Goal: Information Seeking & Learning: Learn about a topic

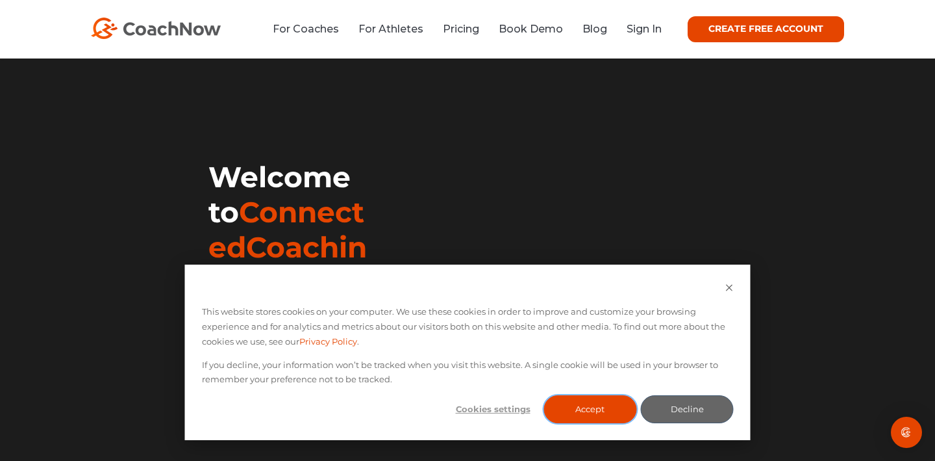
click at [603, 411] on button "Accept" at bounding box center [590, 409] width 93 height 28
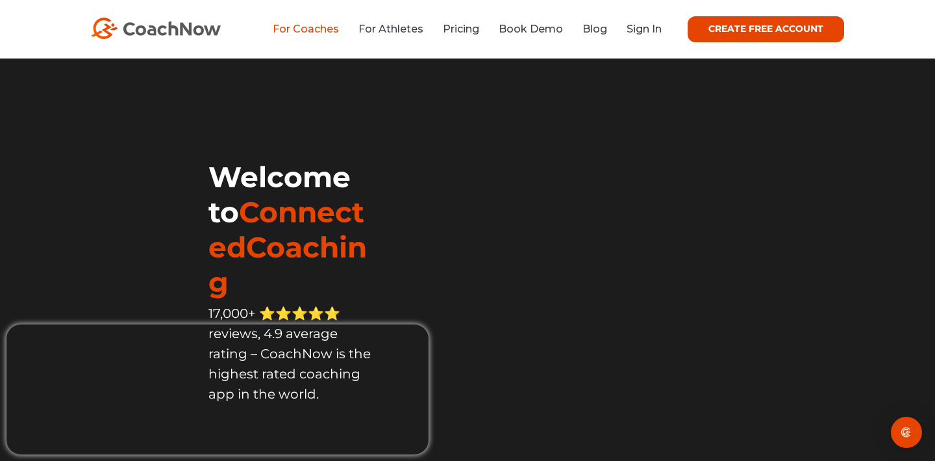
click at [303, 28] on link "For Coaches" at bounding box center [306, 29] width 66 height 12
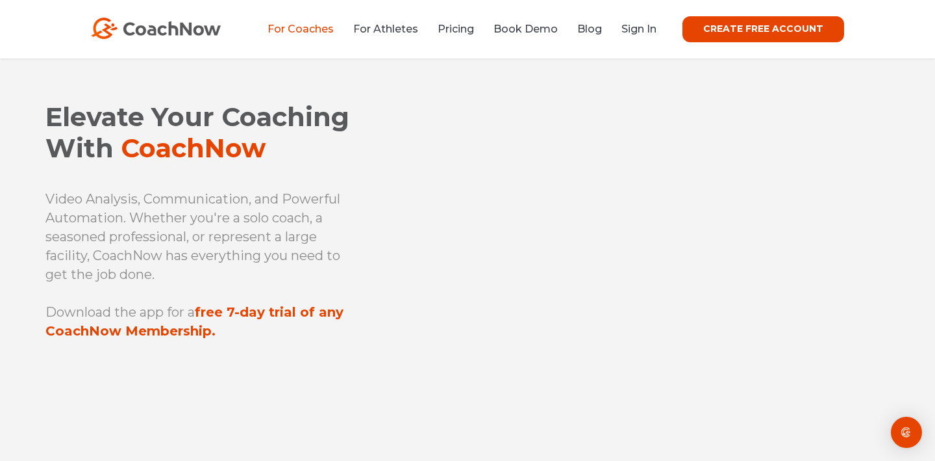
scroll to position [16, 0]
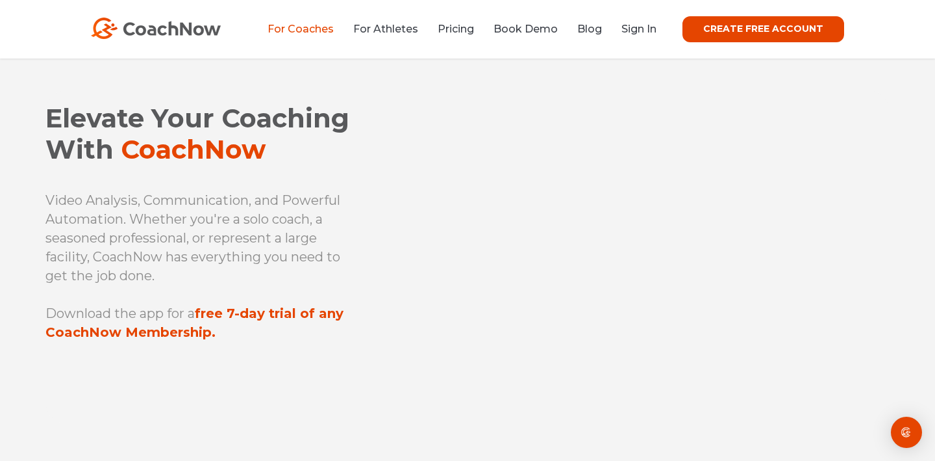
click at [361, 290] on p at bounding box center [205, 294] width 320 height 19
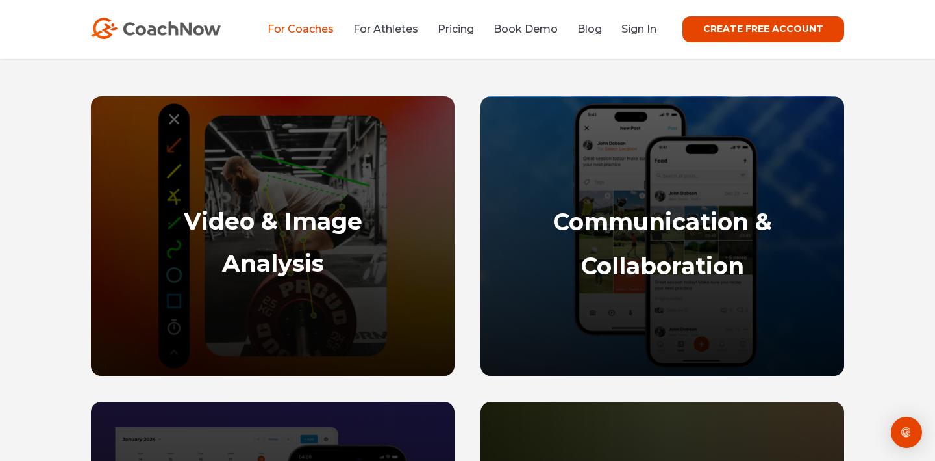
scroll to position [594, 0]
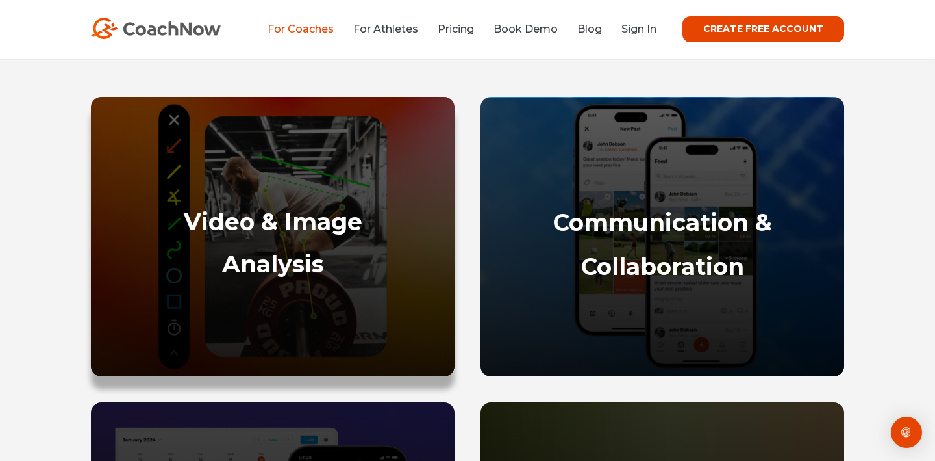
click at [266, 230] on strong "Video & Image" at bounding box center [273, 221] width 179 height 29
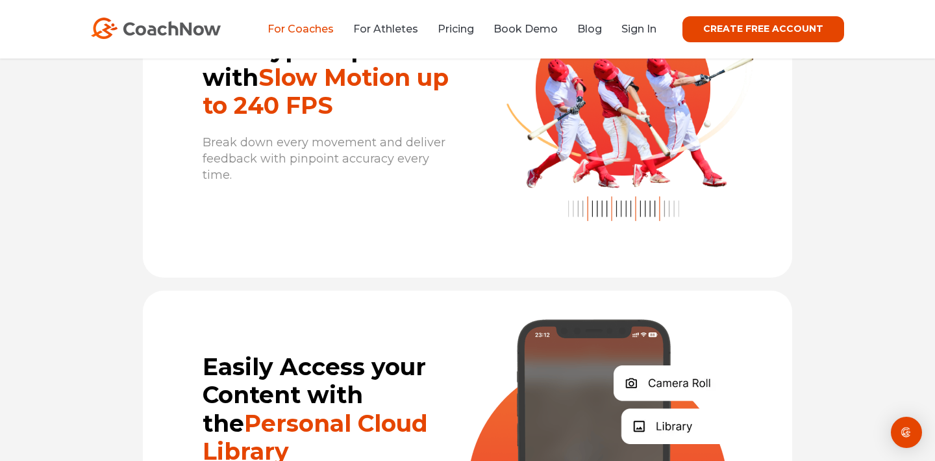
scroll to position [3372, 0]
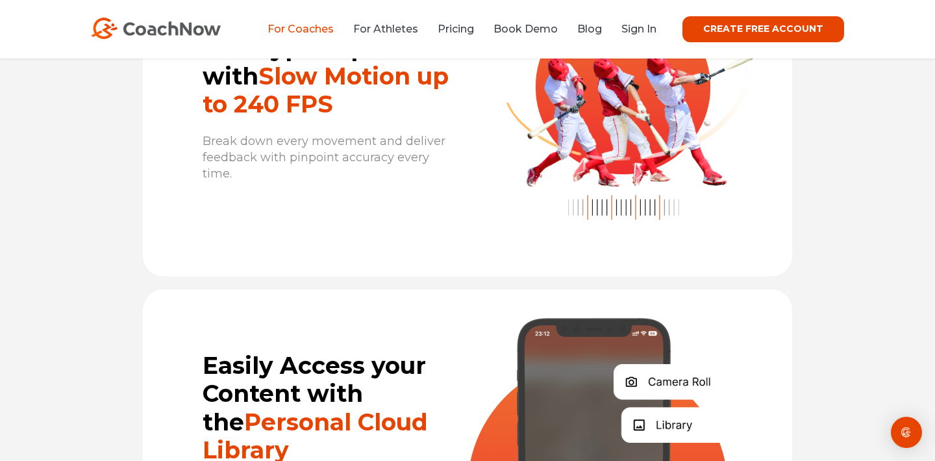
click at [308, 31] on link "For Coaches" at bounding box center [301, 29] width 66 height 12
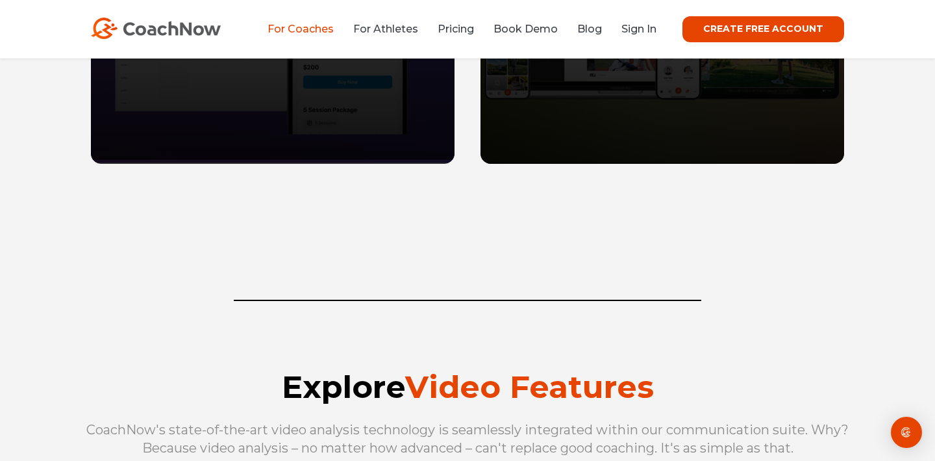
scroll to position [1174, 0]
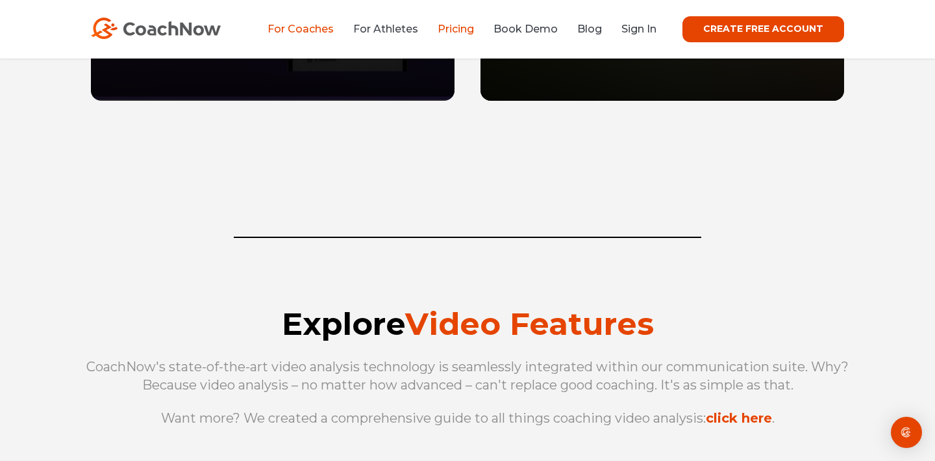
click at [462, 24] on link "Pricing" at bounding box center [456, 29] width 36 height 12
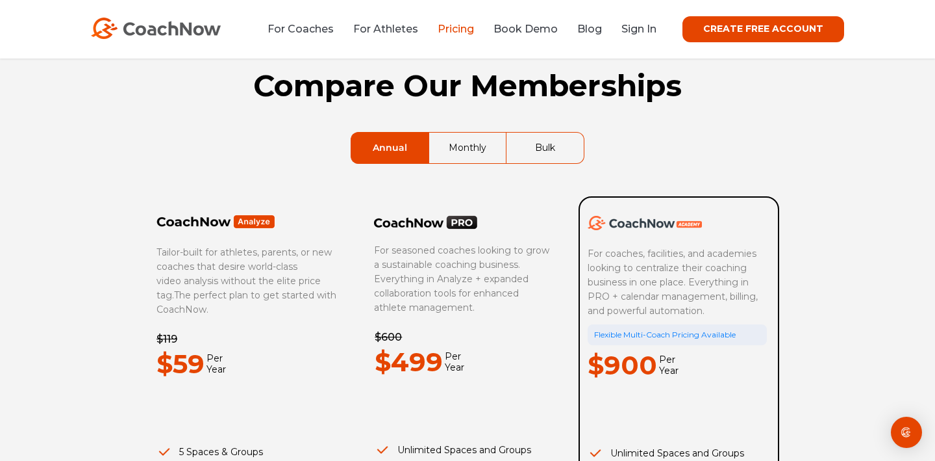
scroll to position [14, 0]
